Goal: Task Accomplishment & Management: Manage account settings

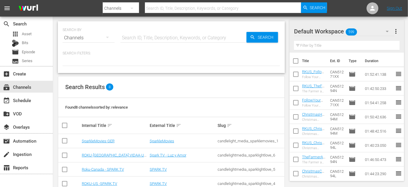
scroll to position [71, 0]
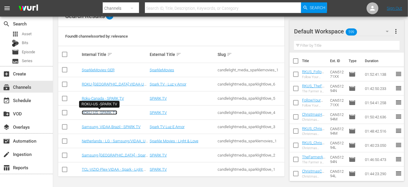
click at [101, 111] on link "ROKU-US -SPARK TV" at bounding box center [99, 112] width 35 height 4
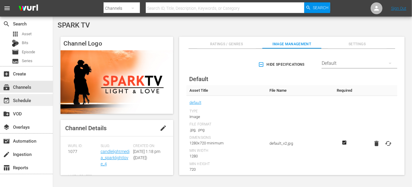
click at [14, 102] on div "event_available Schedule" at bounding box center [16, 99] width 33 height 5
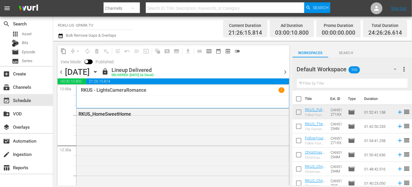
click at [99, 71] on icon "button" at bounding box center [95, 72] width 6 height 6
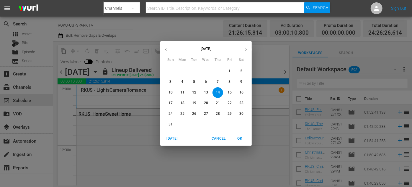
click at [242, 92] on p "16" at bounding box center [242, 92] width 4 height 5
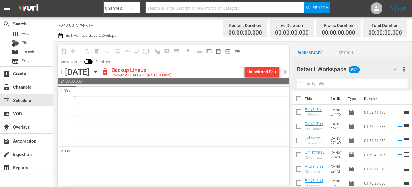
scroll to position [188, 0]
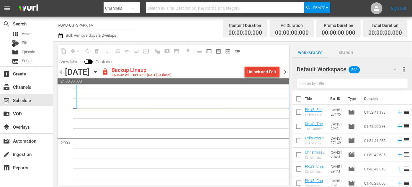
click at [263, 71] on div "Unlock and Edit" at bounding box center [262, 71] width 29 height 11
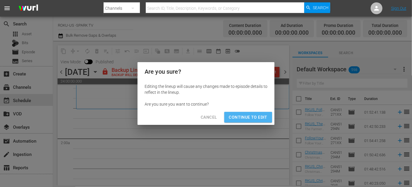
click at [258, 117] on span "Continue to Edit" at bounding box center [248, 116] width 38 height 7
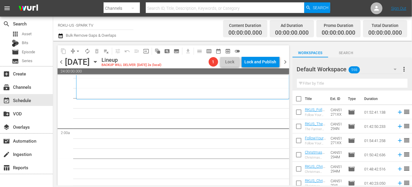
click at [395, 68] on icon "button" at bounding box center [395, 69] width 7 height 7
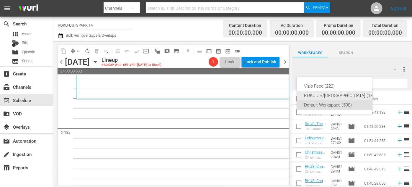
click at [327, 93] on div "ROKU US/[GEOGRAPHIC_DATA] (180)" at bounding box center [340, 95] width 73 height 9
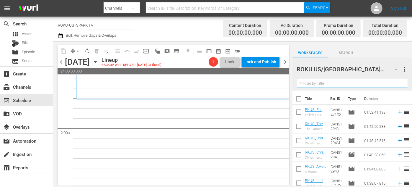
click at [315, 83] on input "text" at bounding box center [352, 83] width 111 height 9
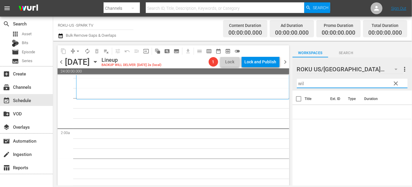
type input "wild"
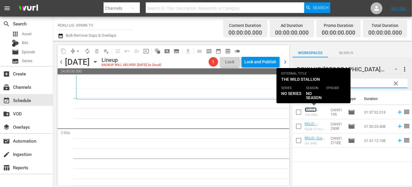
click at [312, 109] on link "RKUS - WildStallion" at bounding box center [315, 111] width 20 height 9
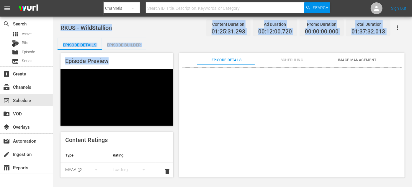
drag, startPoint x: 174, startPoint y: 103, endPoint x: 304, endPoint y: 101, distance: 129.7
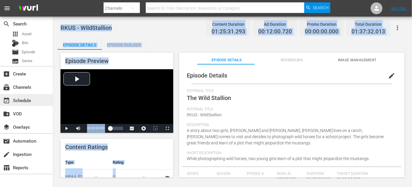
click at [20, 99] on div "event_available Schedule" at bounding box center [16, 99] width 33 height 5
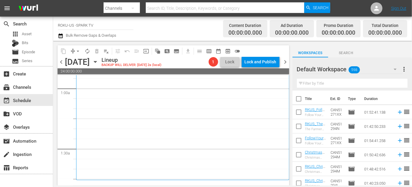
scroll to position [188, 0]
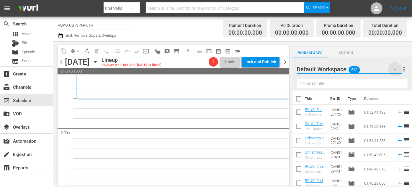
click at [396, 70] on icon "button" at bounding box center [395, 69] width 3 height 1
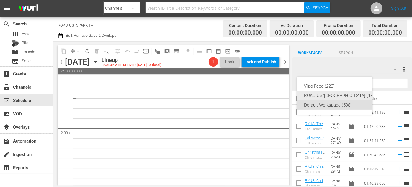
click at [329, 97] on div "ROKU US/[GEOGRAPHIC_DATA] (180)" at bounding box center [340, 95] width 73 height 9
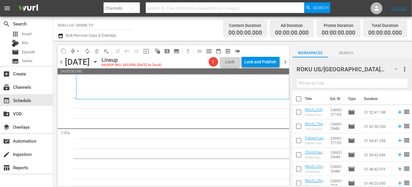
click at [320, 85] on input "text" at bounding box center [352, 83] width 111 height 9
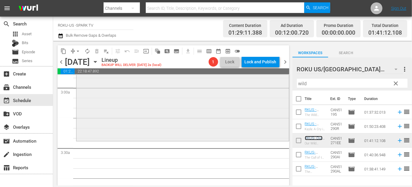
scroll to position [376, 0]
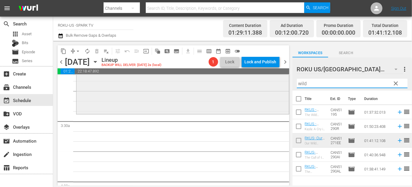
drag, startPoint x: 316, startPoint y: 83, endPoint x: 279, endPoint y: 81, distance: 37.6
click at [279, 81] on div "content_copy compress arrow_drop_down autorenew_outlined delete_forever_outline…" at bounding box center [232, 113] width 359 height 144
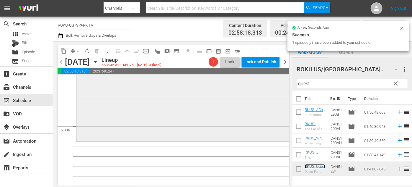
scroll to position [564, 0]
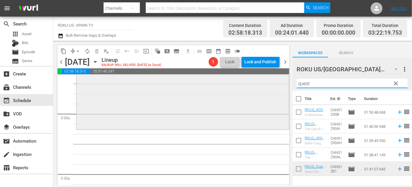
drag, startPoint x: 317, startPoint y: 84, endPoint x: 266, endPoint y: 80, distance: 51.2
click at [266, 80] on div "content_copy compress arrow_drop_down autorenew_outlined delete_forever_outline…" at bounding box center [232, 113] width 359 height 144
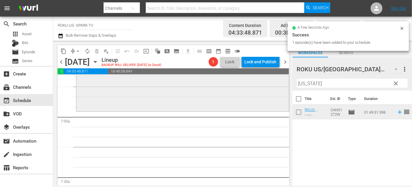
scroll to position [806, 0]
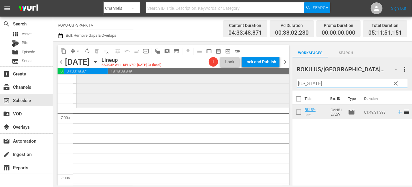
drag, startPoint x: 315, startPoint y: 82, endPoint x: 250, endPoint y: 82, distance: 64.7
click at [250, 82] on div "content_copy compress arrow_drop_down autorenew_outlined delete_forever_outline…" at bounding box center [232, 113] width 359 height 144
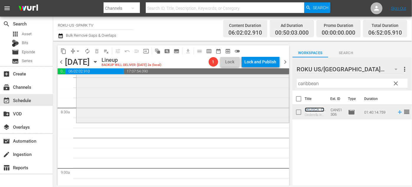
scroll to position [993, 0]
drag, startPoint x: 338, startPoint y: 82, endPoint x: 249, endPoint y: 86, distance: 89.0
click at [249, 86] on div "content_copy compress arrow_drop_down autorenew_outlined delete_forever_outline…" at bounding box center [232, 113] width 359 height 144
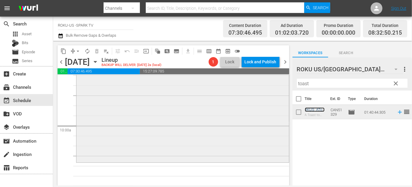
scroll to position [1208, 0]
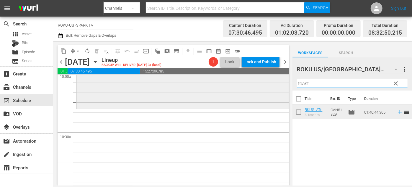
drag, startPoint x: 321, startPoint y: 84, endPoint x: 258, endPoint y: 84, distance: 63.2
click at [258, 84] on div "content_copy compress arrow_drop_down autorenew_outlined delete_forever_outline…" at bounding box center [232, 113] width 359 height 144
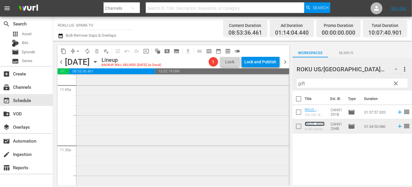
scroll to position [1369, 0]
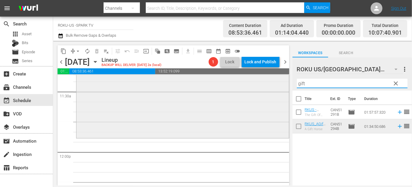
drag, startPoint x: 326, startPoint y: 83, endPoint x: 267, endPoint y: 79, distance: 58.3
click at [267, 79] on div "content_copy compress arrow_drop_down autorenew_outlined delete_forever_outline…" at bounding box center [232, 113] width 359 height 144
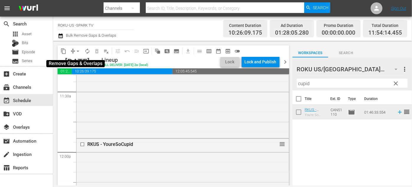
click at [78, 51] on span "arrow_drop_down" at bounding box center [78, 51] width 6 height 6
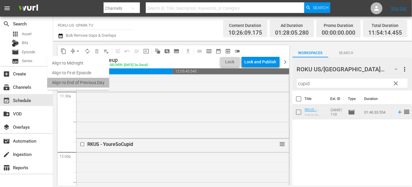
click at [99, 81] on li "Align to End of Previous Day" at bounding box center [78, 83] width 62 height 10
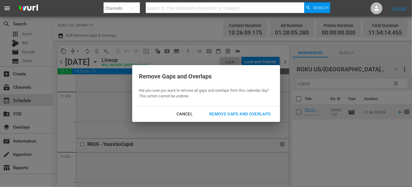
click at [216, 114] on div "Remove Gaps and Overlaps" at bounding box center [240, 113] width 71 height 7
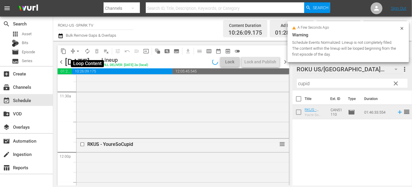
click at [87, 52] on span "autorenew_outlined" at bounding box center [87, 51] width 6 height 6
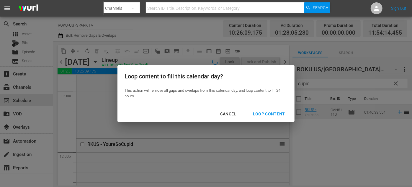
click at [274, 115] on div "Loop Content" at bounding box center [269, 113] width 42 height 7
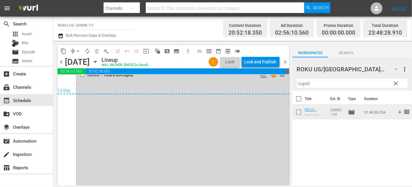
scroll to position [2820, 0]
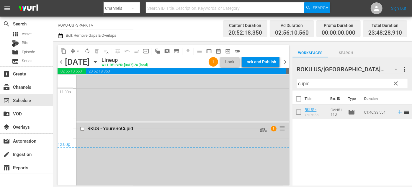
click at [81, 126] on input "checkbox" at bounding box center [83, 128] width 6 height 5
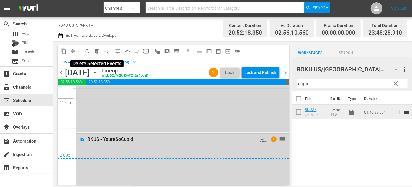
click at [97, 53] on span "delete_forever_outlined" at bounding box center [97, 51] width 6 height 6
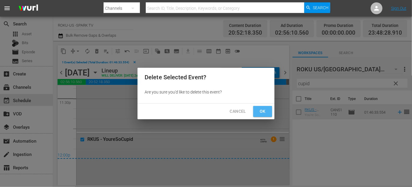
click at [265, 113] on span "Ok" at bounding box center [262, 111] width 9 height 7
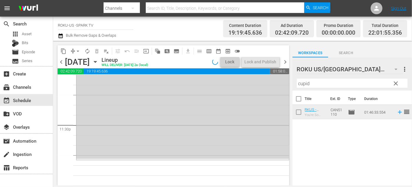
scroll to position [2782, 0]
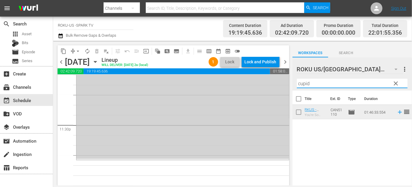
drag, startPoint x: 335, startPoint y: 83, endPoint x: 260, endPoint y: 83, distance: 75.6
click at [260, 83] on div "content_copy compress arrow_drop_down autorenew_outlined delete_forever_outline…" at bounding box center [232, 113] width 359 height 144
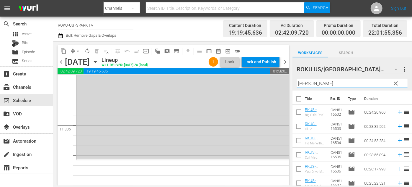
click at [295, 81] on div "ROKU US/CA 180 ROKU US/[GEOGRAPHIC_DATA] more_vert clear Filter by Title [PERSO…" at bounding box center [353, 73] width 120 height 33
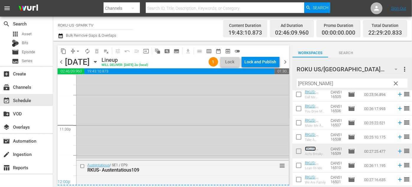
scroll to position [2812, 0]
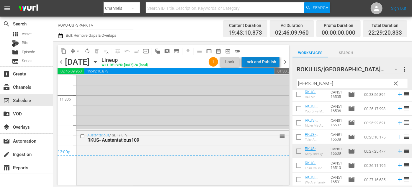
click at [266, 61] on div "Lock and Publish" at bounding box center [261, 61] width 32 height 11
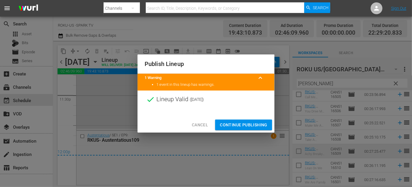
click at [249, 123] on span "Continue Publishing" at bounding box center [244, 124] width 48 height 7
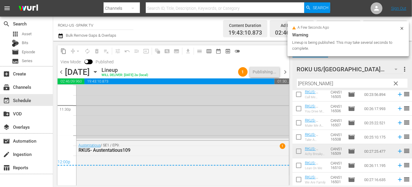
scroll to position [2820, 0]
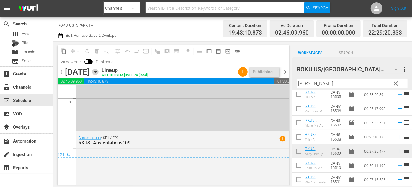
click at [99, 72] on icon "button" at bounding box center [95, 72] width 6 height 6
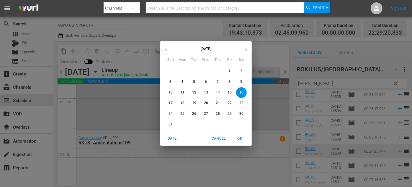
click at [172, 102] on p "17" at bounding box center [171, 102] width 4 height 5
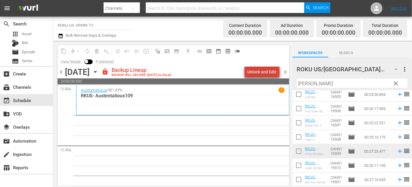
click at [264, 70] on div "Unlock and Edit" at bounding box center [262, 71] width 29 height 11
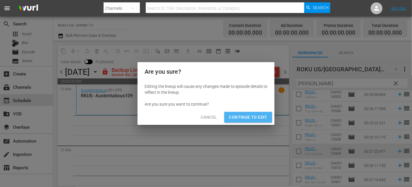
click at [259, 115] on span "Continue to Edit" at bounding box center [248, 116] width 38 height 7
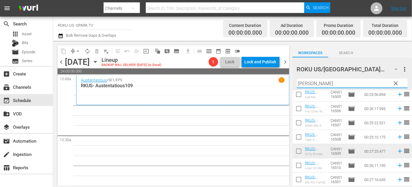
drag, startPoint x: 316, startPoint y: 83, endPoint x: 297, endPoint y: 82, distance: 19.2
click at [297, 82] on div "ROKU US/CA 180 ROKU US/[GEOGRAPHIC_DATA] more_vert clear Filter by Title [PERSO…" at bounding box center [353, 73] width 120 height 33
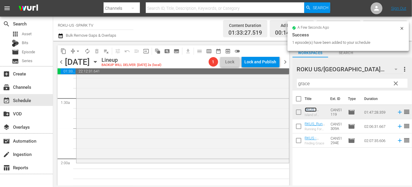
scroll to position [188, 0]
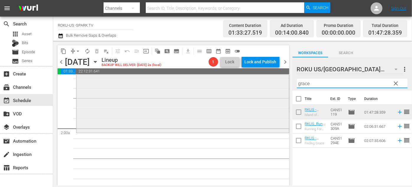
drag, startPoint x: 319, startPoint y: 86, endPoint x: 281, endPoint y: 84, distance: 38.2
click at [278, 85] on div "content_copy compress arrow_drop_down autorenew_outlined delete_forever_outline…" at bounding box center [232, 113] width 359 height 144
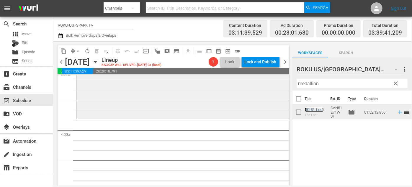
scroll to position [429, 0]
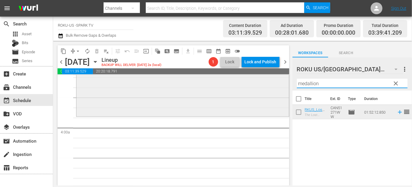
drag, startPoint x: 323, startPoint y: 84, endPoint x: 275, endPoint y: 83, distance: 47.3
click at [275, 83] on div "content_copy compress arrow_drop_down autorenew_outlined delete_forever_outline…" at bounding box center [232, 113] width 359 height 144
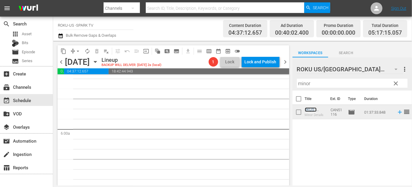
scroll to position [644, 0]
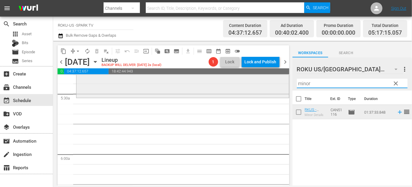
drag, startPoint x: 320, startPoint y: 82, endPoint x: 266, endPoint y: 82, distance: 54.1
click at [266, 82] on div "content_copy compress arrow_drop_down autorenew_outlined delete_forever_outline…" at bounding box center [232, 113] width 359 height 144
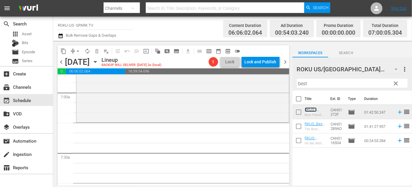
scroll to position [859, 0]
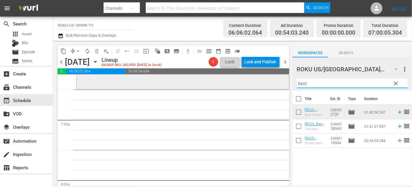
drag, startPoint x: 311, startPoint y: 84, endPoint x: 279, endPoint y: 84, distance: 32.5
click at [279, 84] on div "content_copy compress arrow_drop_down autorenew_outlined delete_forever_outline…" at bounding box center [232, 113] width 359 height 144
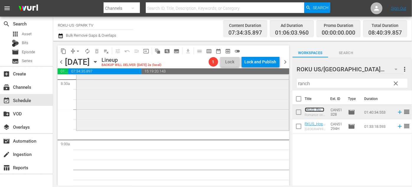
scroll to position [1047, 0]
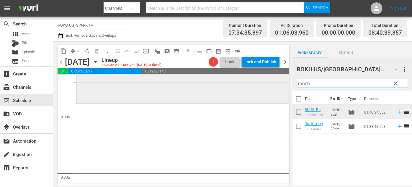
drag, startPoint x: 317, startPoint y: 83, endPoint x: 261, endPoint y: 82, distance: 56.1
click at [261, 82] on div "content_copy compress arrow_drop_down autorenew_outlined delete_forever_outline…" at bounding box center [232, 113] width 359 height 144
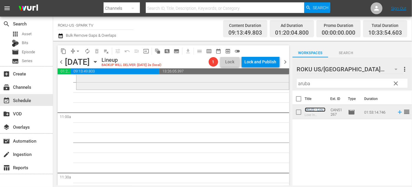
scroll to position [1289, 0]
drag, startPoint x: 315, startPoint y: 84, endPoint x: 278, endPoint y: 84, distance: 37.2
click at [278, 84] on div "content_copy compress arrow_drop_down autorenew_outlined delete_forever_outline…" at bounding box center [232, 113] width 359 height 144
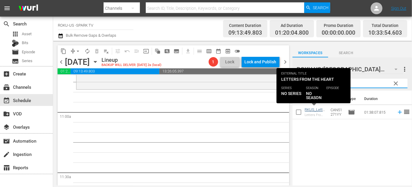
type input "letters"
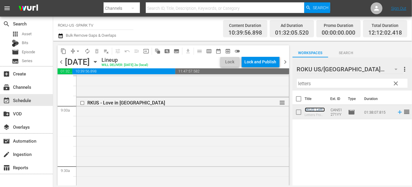
scroll to position [1047, 0]
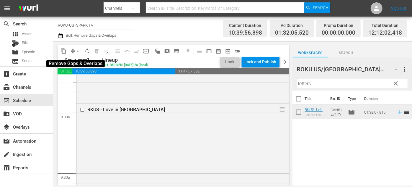
click at [76, 51] on span "arrow_drop_down" at bounding box center [78, 51] width 6 height 6
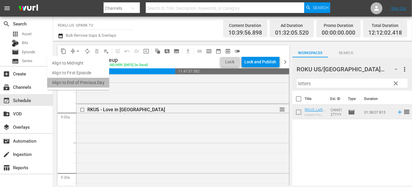
click at [81, 80] on li "Align to End of Previous Day" at bounding box center [78, 83] width 62 height 10
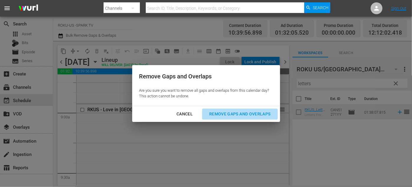
click at [222, 115] on div "Remove Gaps and Overlaps" at bounding box center [240, 113] width 71 height 7
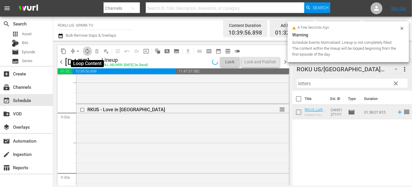
click at [87, 52] on span "autorenew_outlined" at bounding box center [87, 51] width 6 height 6
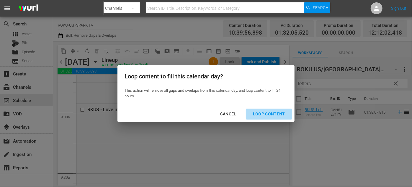
click at [271, 113] on div "Loop Content" at bounding box center [269, 113] width 42 height 7
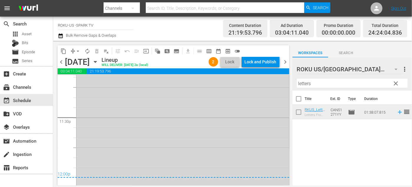
scroll to position [2780, 0]
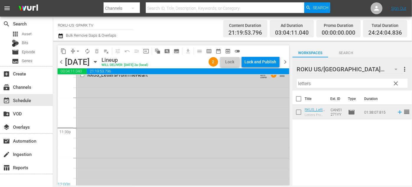
click at [200, 110] on div "RKUS_LettersFromTheHeart AUTO-LOOPED 1 reorder" at bounding box center [183, 166] width 213 height 195
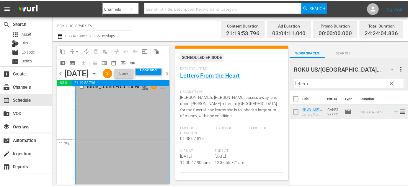
scroll to position [0, 0]
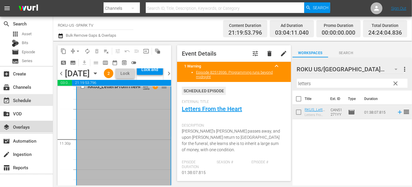
click at [38, 129] on div "layers Overlays" at bounding box center [26, 127] width 53 height 12
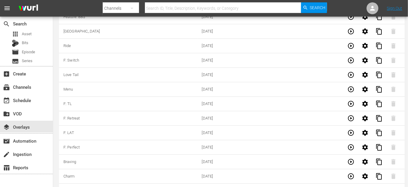
scroll to position [1638, 0]
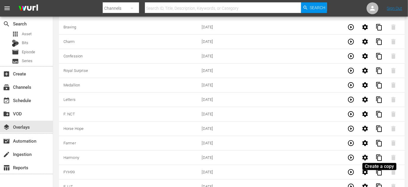
click at [382, 183] on span "content_copy" at bounding box center [379, 186] width 7 height 7
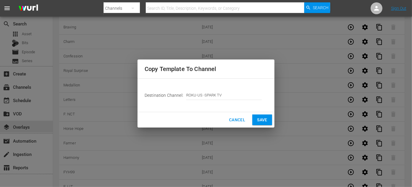
click at [262, 119] on span "Save" at bounding box center [262, 119] width 10 height 7
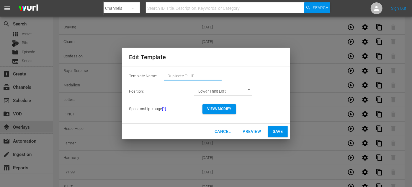
drag, startPoint x: 184, startPoint y: 76, endPoint x: 157, endPoint y: 77, distance: 26.6
click at [157, 77] on div "Template Name: Duplicate F: LIT" at bounding box center [206, 77] width 154 height 12
click at [184, 78] on input "F: LIT" at bounding box center [193, 76] width 58 height 8
click at [183, 78] on input "F: LIT" at bounding box center [193, 76] width 58 height 8
type input "F: IL"
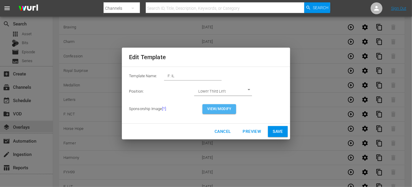
click at [222, 105] on button "View/Modify" at bounding box center [220, 109] width 34 height 10
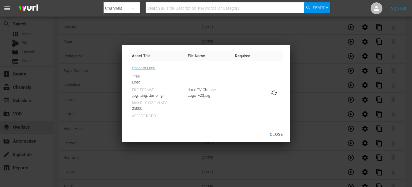
click at [275, 92] on icon at bounding box center [274, 92] width 7 height 7
click at [269, 98] on input "file" at bounding box center [269, 98] width 0 height 0
type input "C:\fakepath\IdenticalLove_EN-Feature-[DATE].jpg"
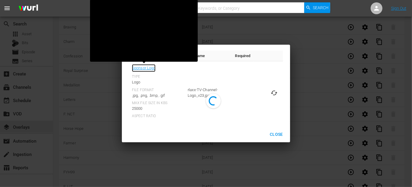
drag, startPoint x: 275, startPoint y: 92, endPoint x: 147, endPoint y: 67, distance: 130.3
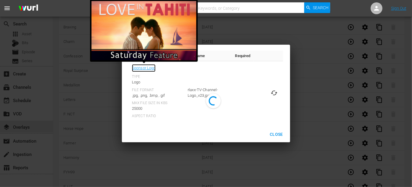
click at [147, 67] on link "Sponsor Logo" at bounding box center [144, 68] width 24 height 8
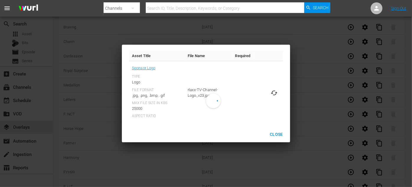
click at [227, 120] on td "rlaxx-TV-Channel-Logo_v23.jpg" at bounding box center [208, 92] width 47 height 63
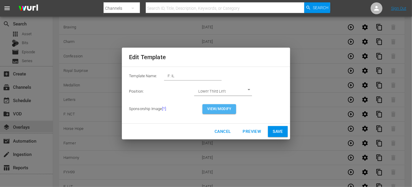
click at [220, 109] on span "View/Modify" at bounding box center [219, 109] width 24 height 6
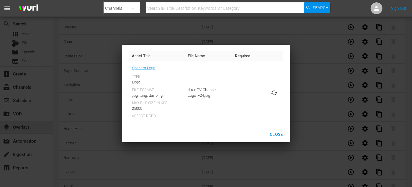
click at [275, 92] on icon at bounding box center [274, 92] width 7 height 7
click at [269, 98] on input "file" at bounding box center [269, 98] width 0 height 0
type input "C:\fakepath\IdenticalLove_EN-Feature-[DATE].jpg"
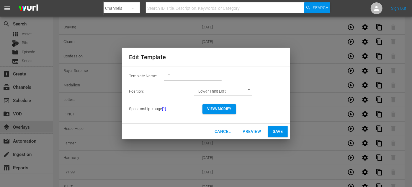
click at [278, 132] on span "Save" at bounding box center [278, 131] width 10 height 7
type input "Duplicate F: LIT"
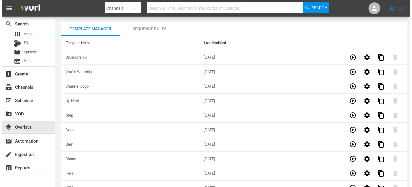
scroll to position [0, 0]
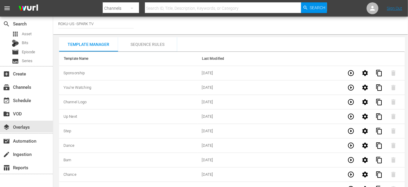
click at [147, 44] on div "Sequence Rules" at bounding box center [147, 44] width 59 height 14
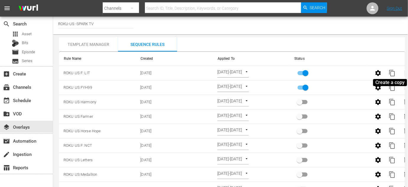
click at [393, 73] on span "content_copy" at bounding box center [392, 72] width 7 height 7
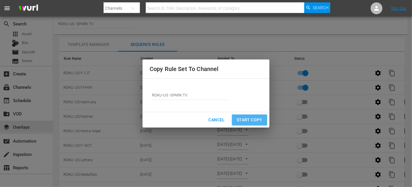
click at [251, 118] on span "Start Copy" at bounding box center [250, 119] width 26 height 7
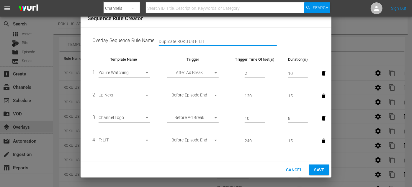
drag, startPoint x: 178, startPoint y: 42, endPoint x: 123, endPoint y: 38, distance: 55.4
click at [123, 38] on td "Overlay Sequence Rule Name Duplicate ROKU US F: LIT" at bounding box center [206, 41] width 237 height 18
drag, startPoint x: 188, startPoint y: 42, endPoint x: 182, endPoint y: 41, distance: 6.6
click at [182, 41] on input "ROKU US F: LIT" at bounding box center [218, 41] width 118 height 9
type input "ROKU US F: IL"
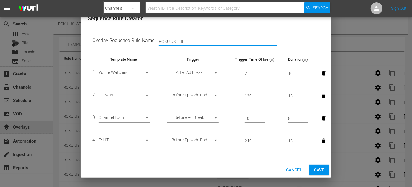
click at [148, 140] on body "menu Search By Channels Search ID, Title, Description, Keywords, or Category Se…" at bounding box center [206, 93] width 412 height 187
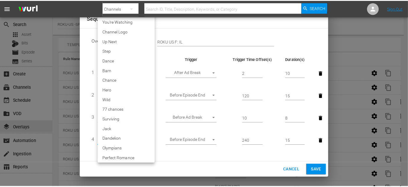
scroll to position [1045, 0]
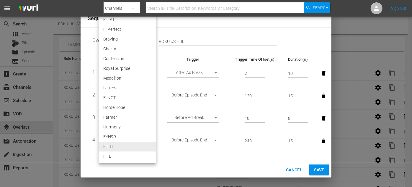
click at [128, 157] on li "F: IL" at bounding box center [128, 156] width 58 height 10
type input "30390"
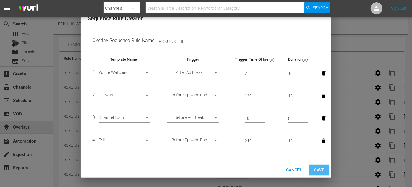
click at [320, 168] on span "Save" at bounding box center [319, 169] width 10 height 7
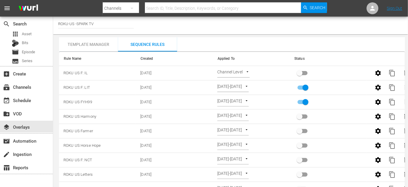
click at [246, 73] on body "menu Search By Channels Search ID, Title, Description, Keywords, or Category Se…" at bounding box center [204, 93] width 408 height 187
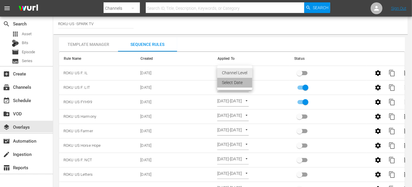
click at [241, 84] on li "Select Date" at bounding box center [234, 83] width 35 height 10
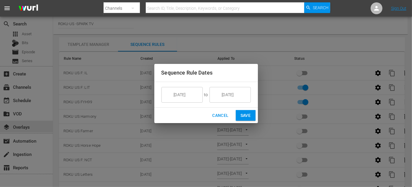
click at [196, 95] on input "[DATE]" at bounding box center [186, 95] width 33 height 16
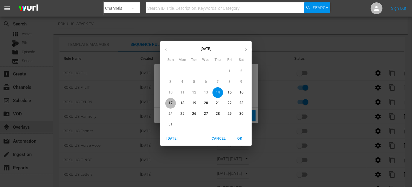
click at [171, 102] on p "17" at bounding box center [171, 102] width 4 height 5
type input "[DATE]"
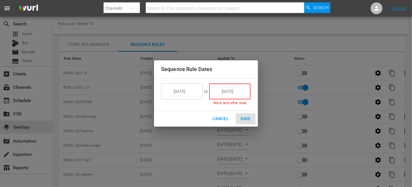
click at [243, 93] on input "[DATE]" at bounding box center [234, 91] width 33 height 16
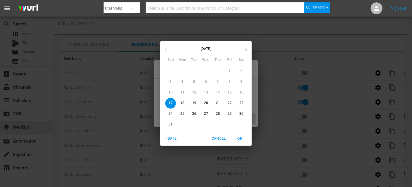
click at [243, 104] on p "23" at bounding box center [242, 102] width 4 height 5
type input "[DATE]"
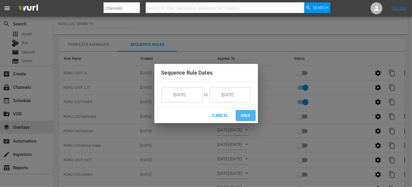
click at [248, 117] on span "Save" at bounding box center [246, 115] width 10 height 7
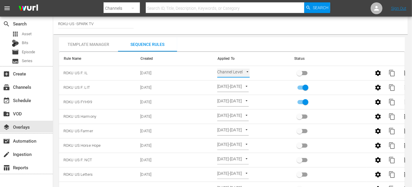
type input "SELECT_DATE"
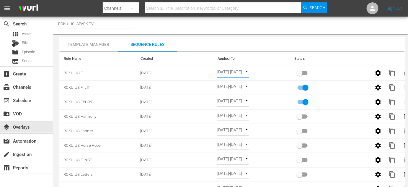
click at [302, 73] on input "primary checkbox" at bounding box center [300, 74] width 34 height 11
checkbox input "true"
click at [27, 101] on div "event_available Schedule" at bounding box center [16, 99] width 33 height 5
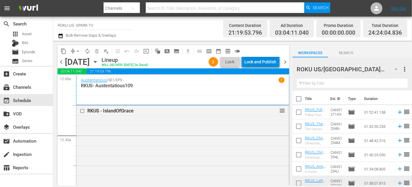
click at [262, 62] on div "Lock and Publish" at bounding box center [261, 61] width 32 height 11
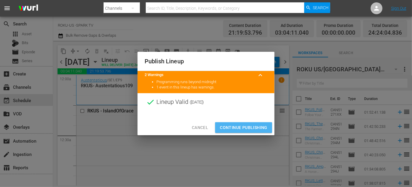
click at [250, 128] on span "Continue Publishing" at bounding box center [244, 127] width 48 height 7
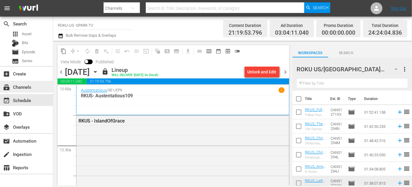
click at [39, 87] on div "subscriptions Channels" at bounding box center [26, 87] width 53 height 12
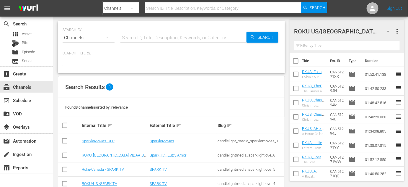
scroll to position [71, 0]
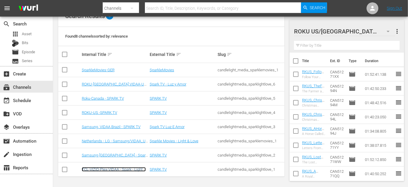
click at [116, 168] on link "TCL-VIZIO-Plex-VIDAA - Spark - Light & Love" at bounding box center [114, 171] width 64 height 9
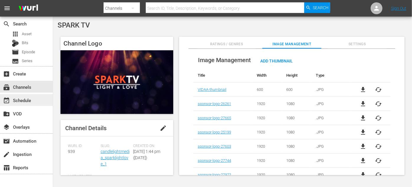
click at [25, 99] on div "event_available Schedule" at bounding box center [16, 99] width 33 height 5
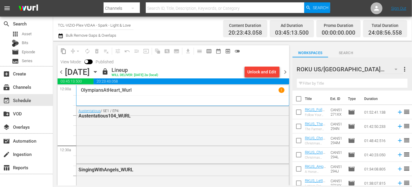
click at [99, 73] on icon "button" at bounding box center [95, 72] width 6 height 6
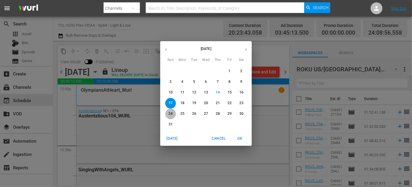
click at [171, 114] on p "24" at bounding box center [171, 113] width 4 height 5
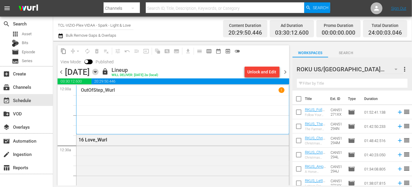
click at [99, 73] on icon "button" at bounding box center [95, 72] width 6 height 6
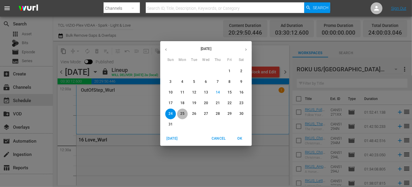
click at [182, 114] on p "25" at bounding box center [182, 113] width 4 height 5
